Goal: Transaction & Acquisition: Purchase product/service

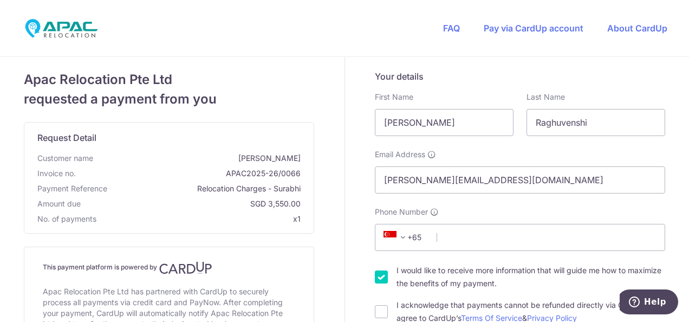
scroll to position [73, 0]
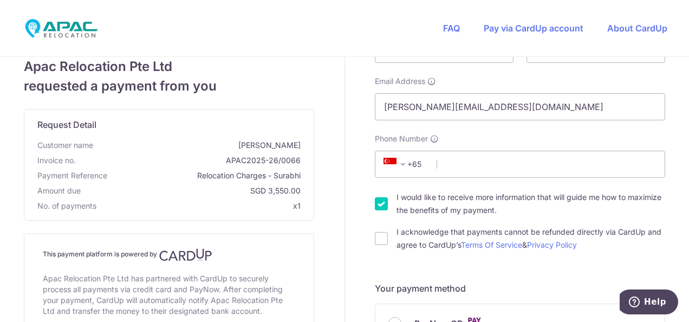
click at [379, 206] on input "I would like to receive more information that will guide me how to maximize the…" at bounding box center [381, 203] width 13 height 13
checkbox input "false"
click at [375, 237] on input "I acknowledge that payments cannot be refunded directly via CardUp and agree to…" at bounding box center [381, 238] width 13 height 13
checkbox input "true"
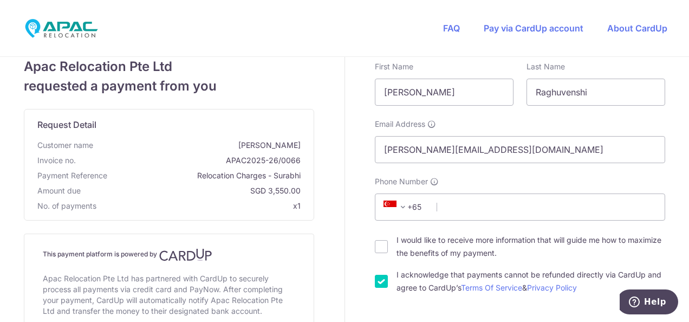
scroll to position [38, 0]
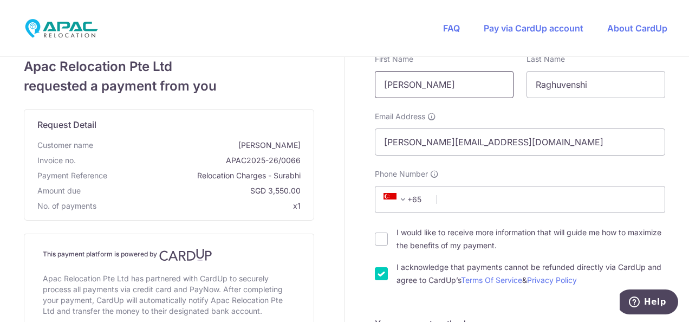
click at [443, 87] on input "[PERSON_NAME]" at bounding box center [444, 84] width 139 height 27
click at [451, 202] on input "Phone Number" at bounding box center [520, 199] width 290 height 27
type input "91713509"
click at [586, 221] on div "Your details First Name [PERSON_NAME] Last Name Raghuvenshi Email Address [PERS…" at bounding box center [520, 159] width 290 height 255
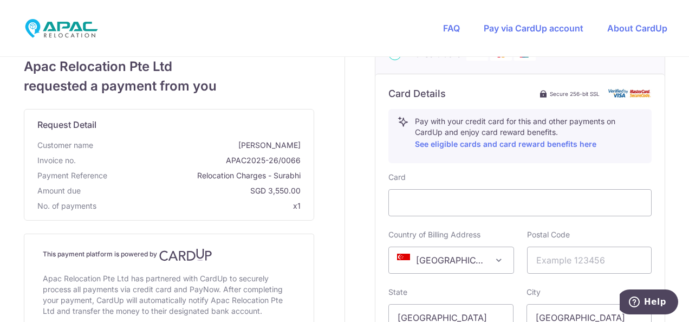
scroll to position [412, 0]
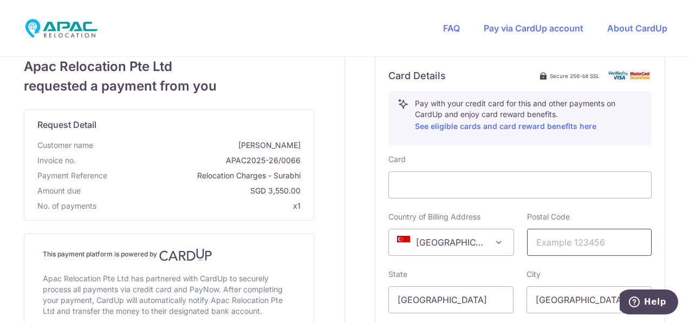
click at [585, 246] on input "text" at bounding box center [589, 242] width 125 height 27
type input "278742"
click at [673, 234] on div "Your details First Name [PERSON_NAME] Last Name Raghuvenshi Email Address [PERS…" at bounding box center [520, 81] width 351 height 872
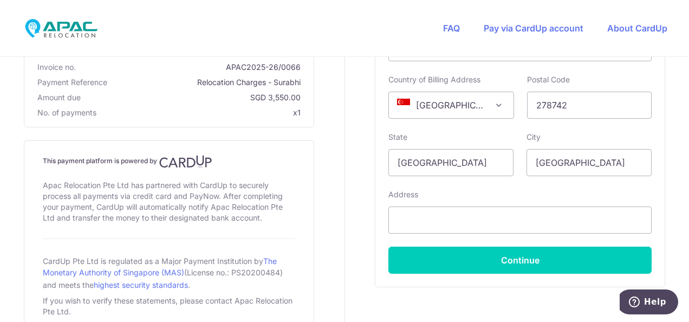
scroll to position [550, 0]
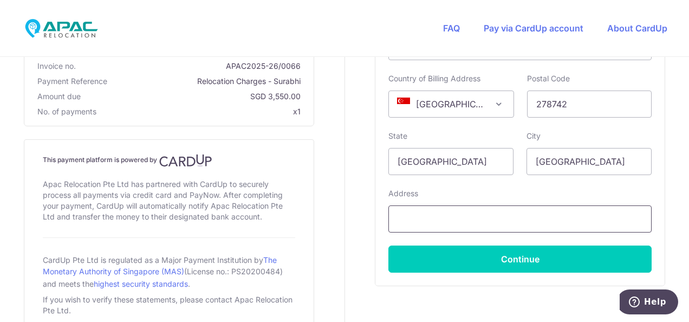
click at [476, 220] on input "text" at bounding box center [519, 218] width 263 height 27
type input "[STREET_ADDRESS], 03-02"
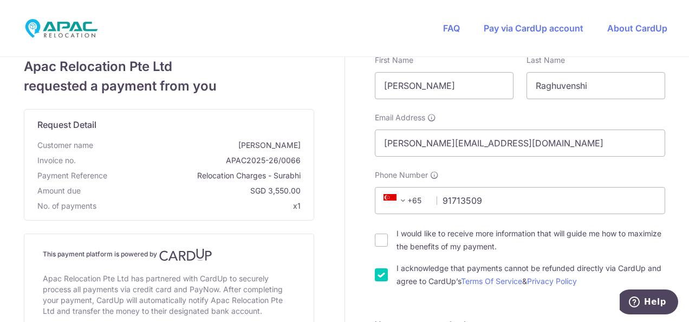
scroll to position [0, 0]
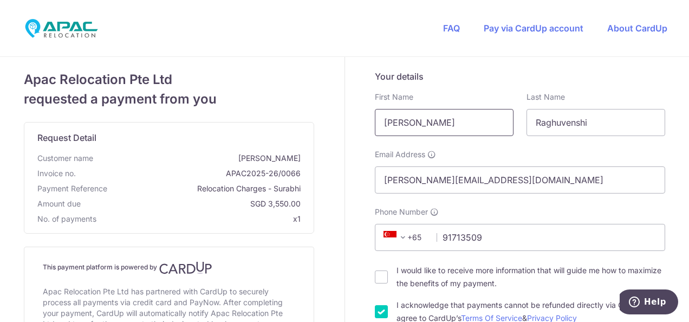
click at [442, 122] on input "[PERSON_NAME]" at bounding box center [444, 122] width 139 height 27
type input "S"
type input "[PERSON_NAME]"
click at [609, 76] on h5 "Your details" at bounding box center [520, 76] width 290 height 13
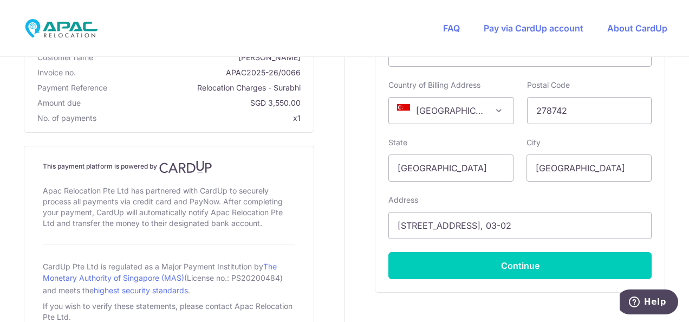
scroll to position [545, 0]
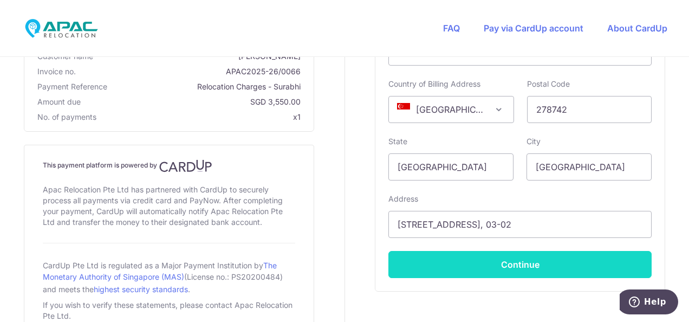
click at [519, 265] on button "Continue" at bounding box center [519, 264] width 263 height 27
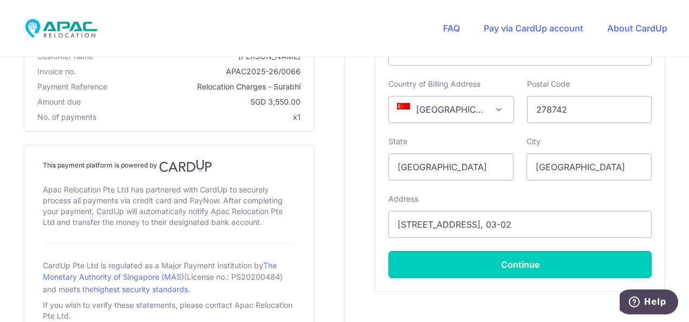
type input "**** 8326"
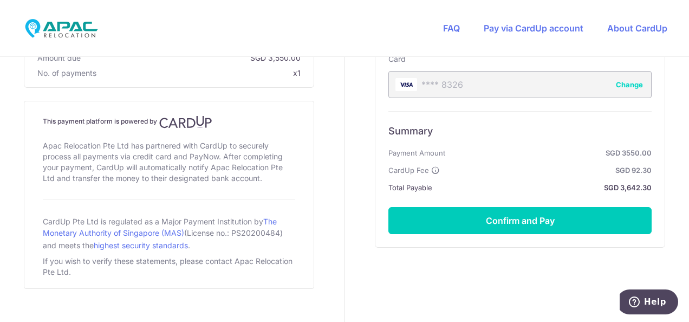
scroll to position [528, 0]
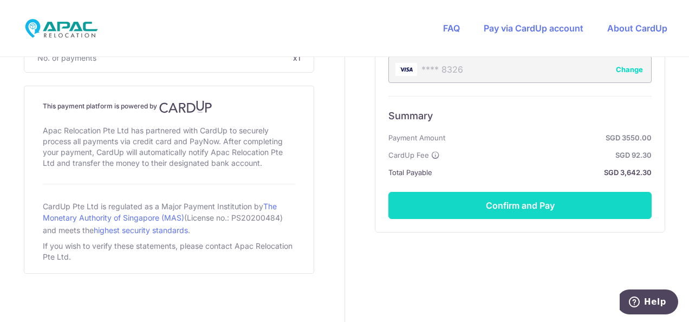
click at [509, 206] on button "Confirm and Pay" at bounding box center [519, 205] width 263 height 27
